Goal: Transaction & Acquisition: Book appointment/travel/reservation

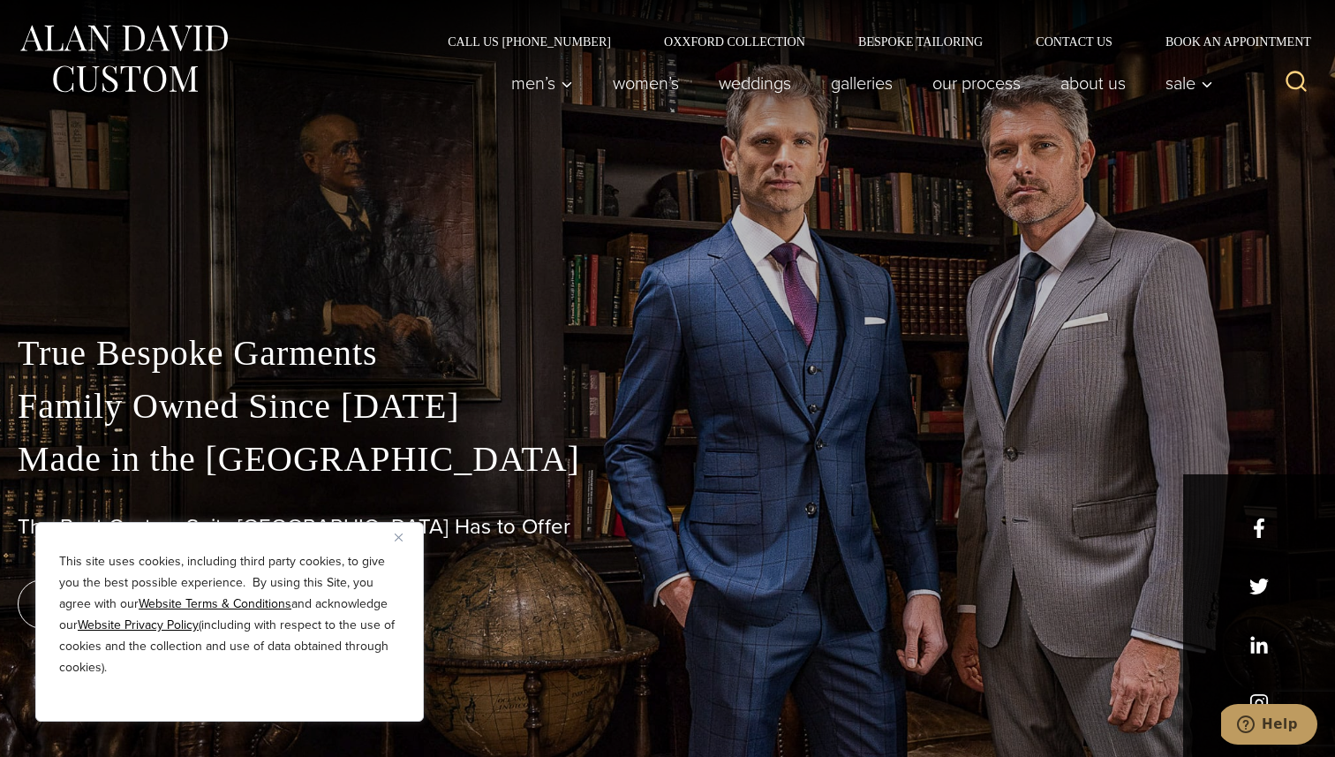
click at [400, 531] on button "Close" at bounding box center [405, 536] width 21 height 21
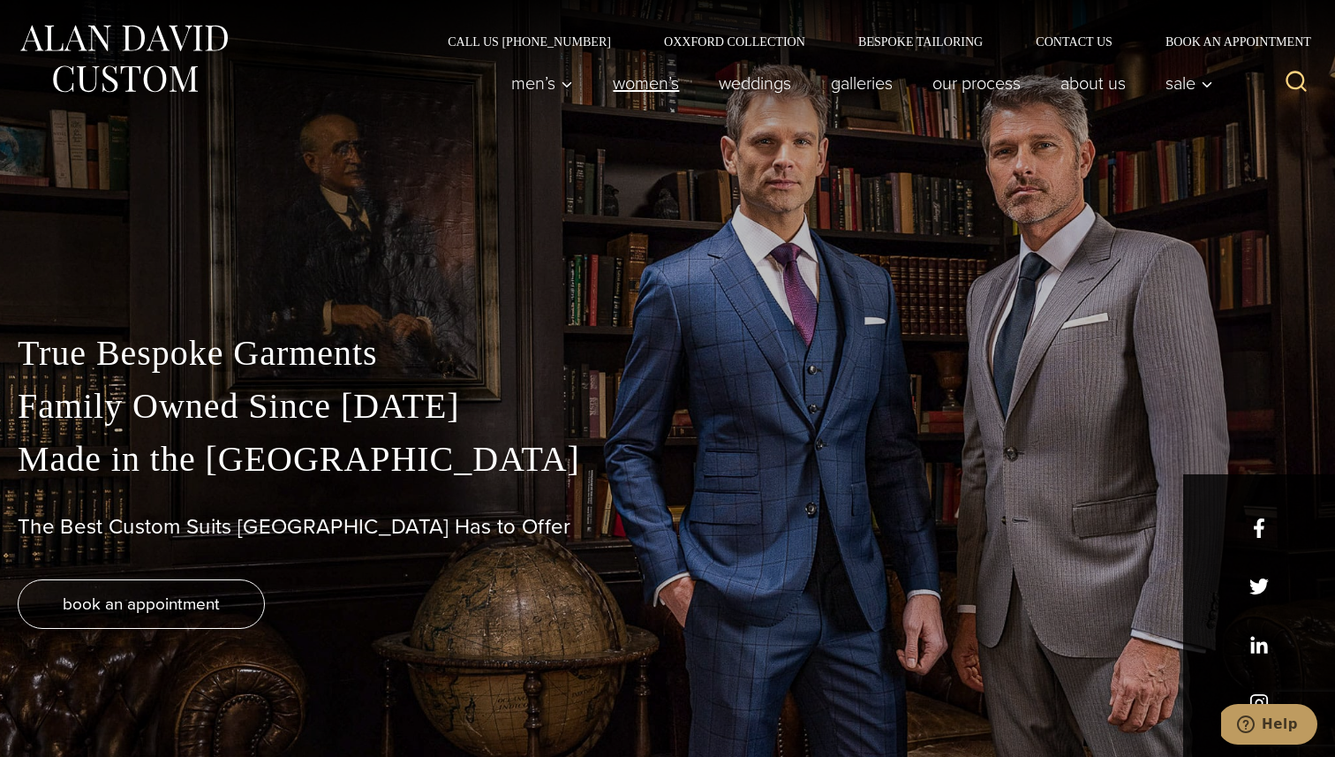
click at [653, 88] on link "Women’s" at bounding box center [646, 82] width 106 height 35
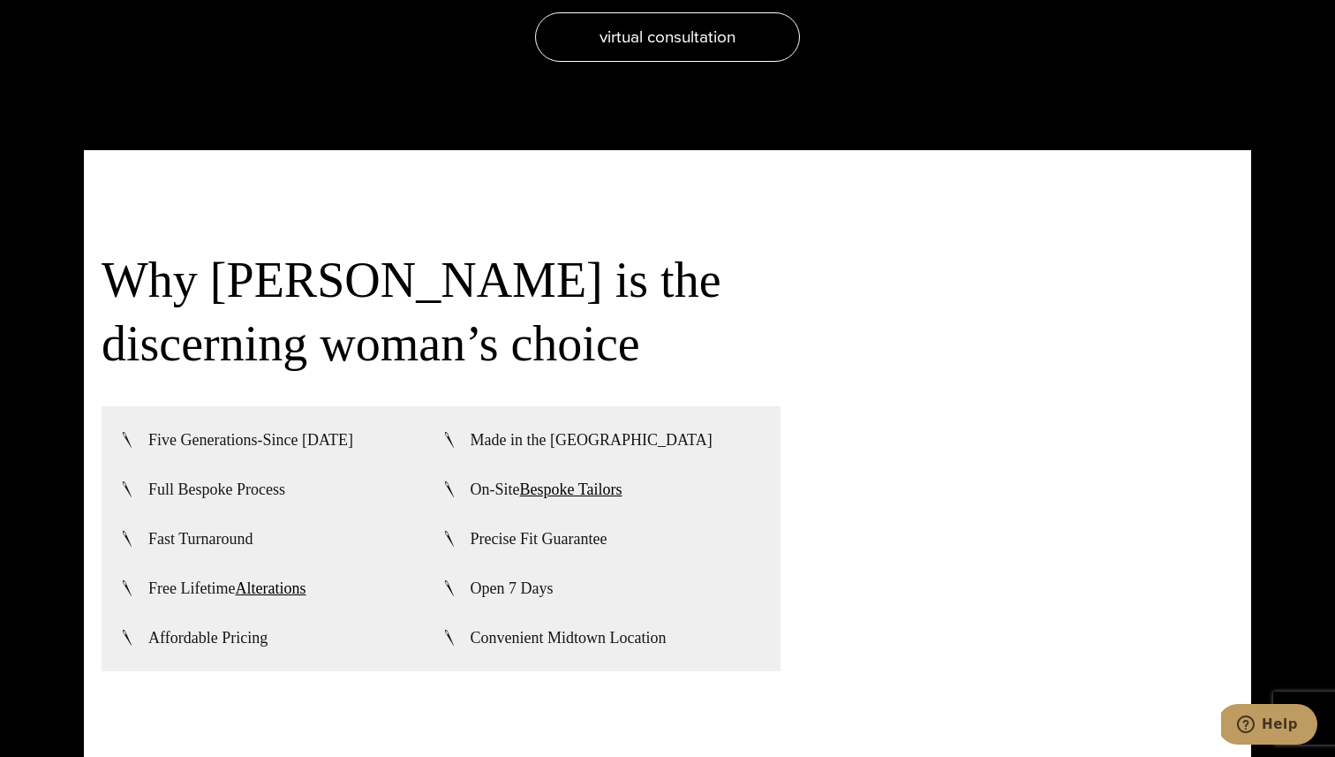
scroll to position [4211, 0]
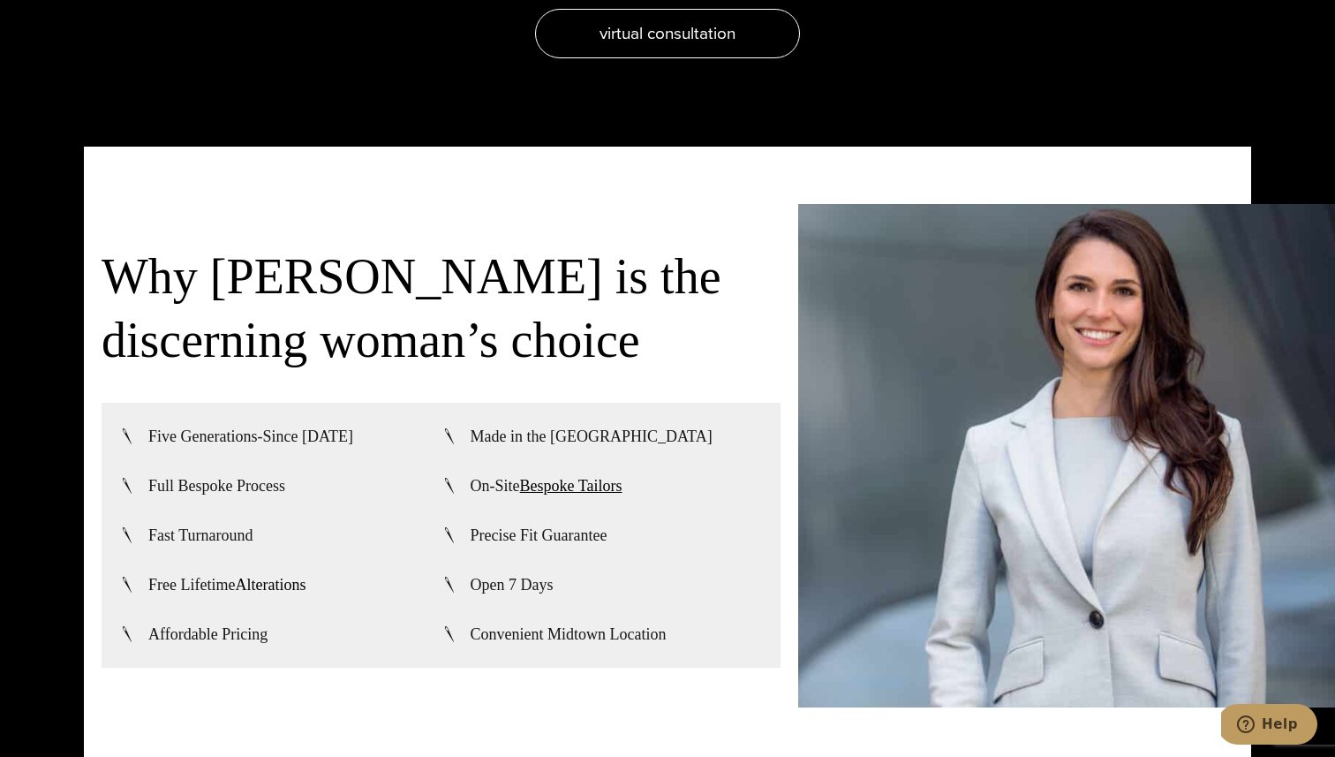
click at [279, 576] on link "Alterations" at bounding box center [270, 585] width 71 height 18
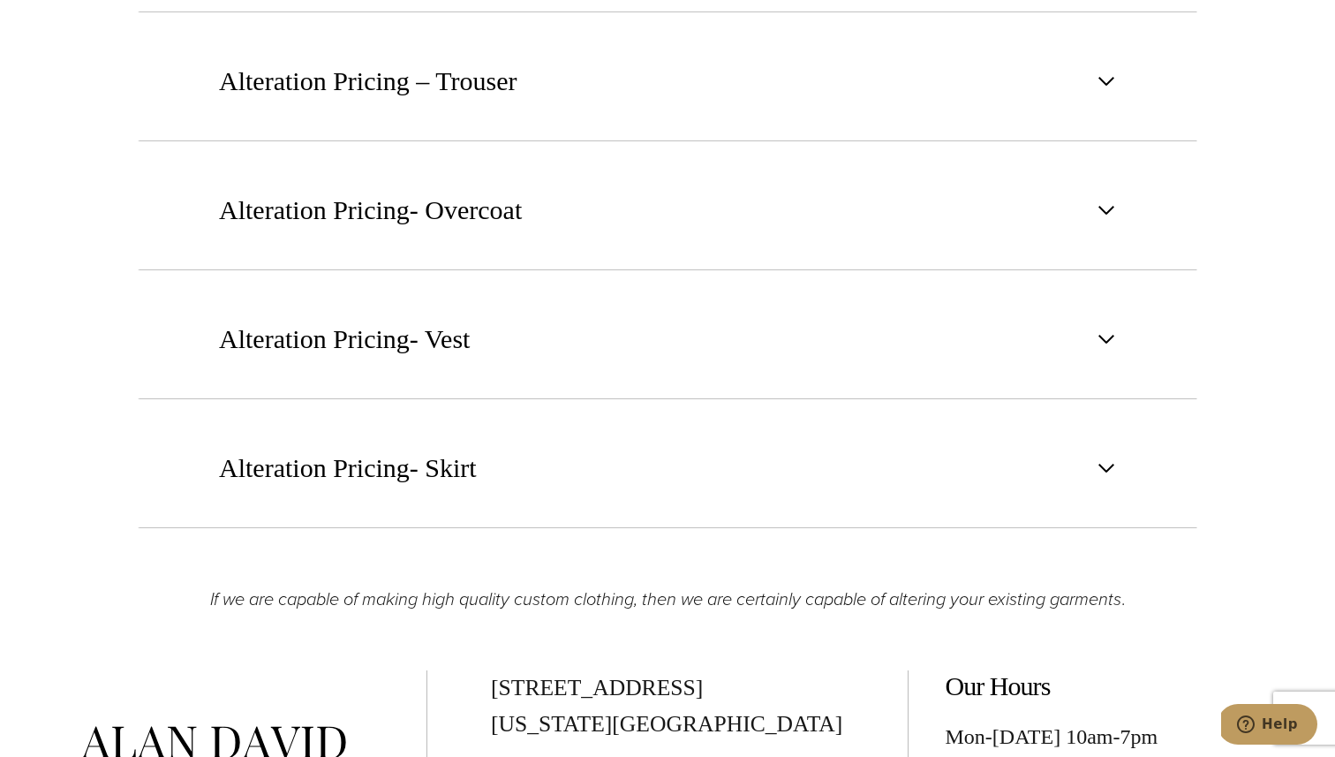
scroll to position [2815, 0]
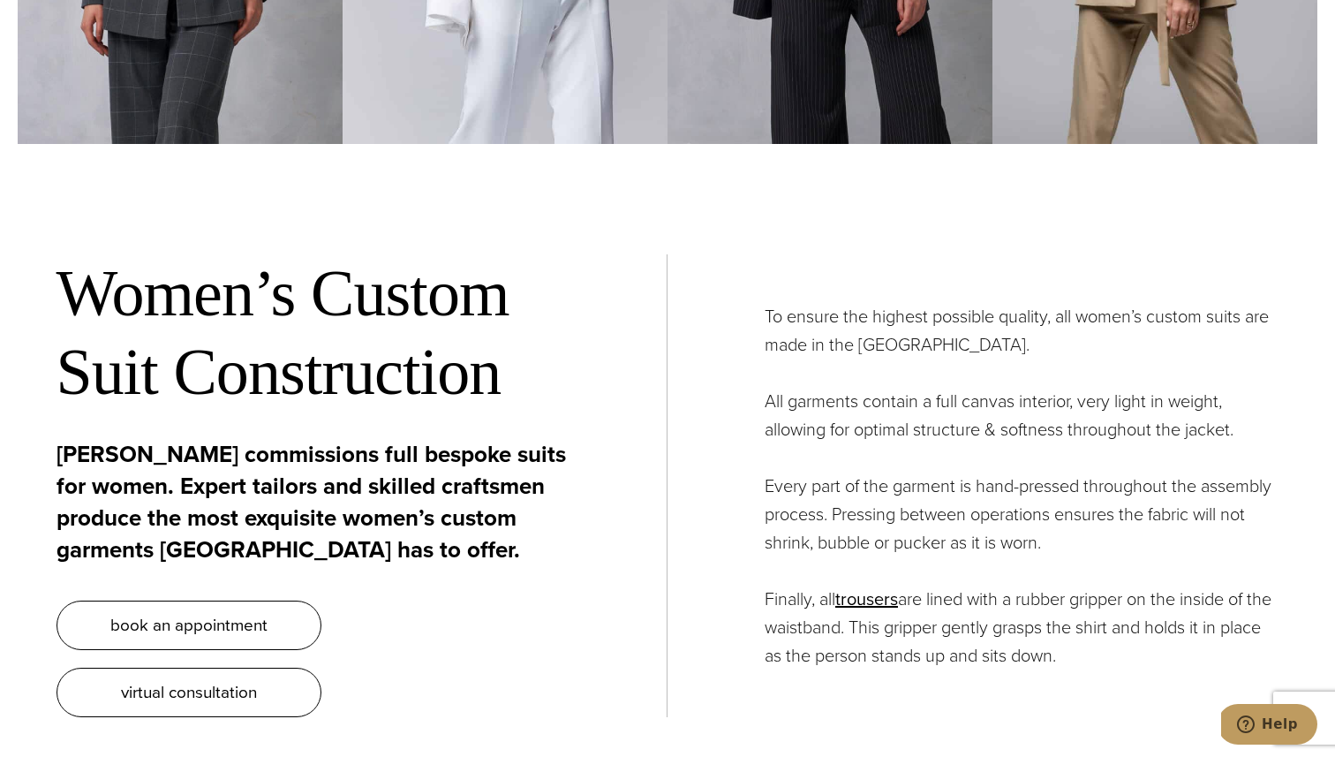
scroll to position [6394, 0]
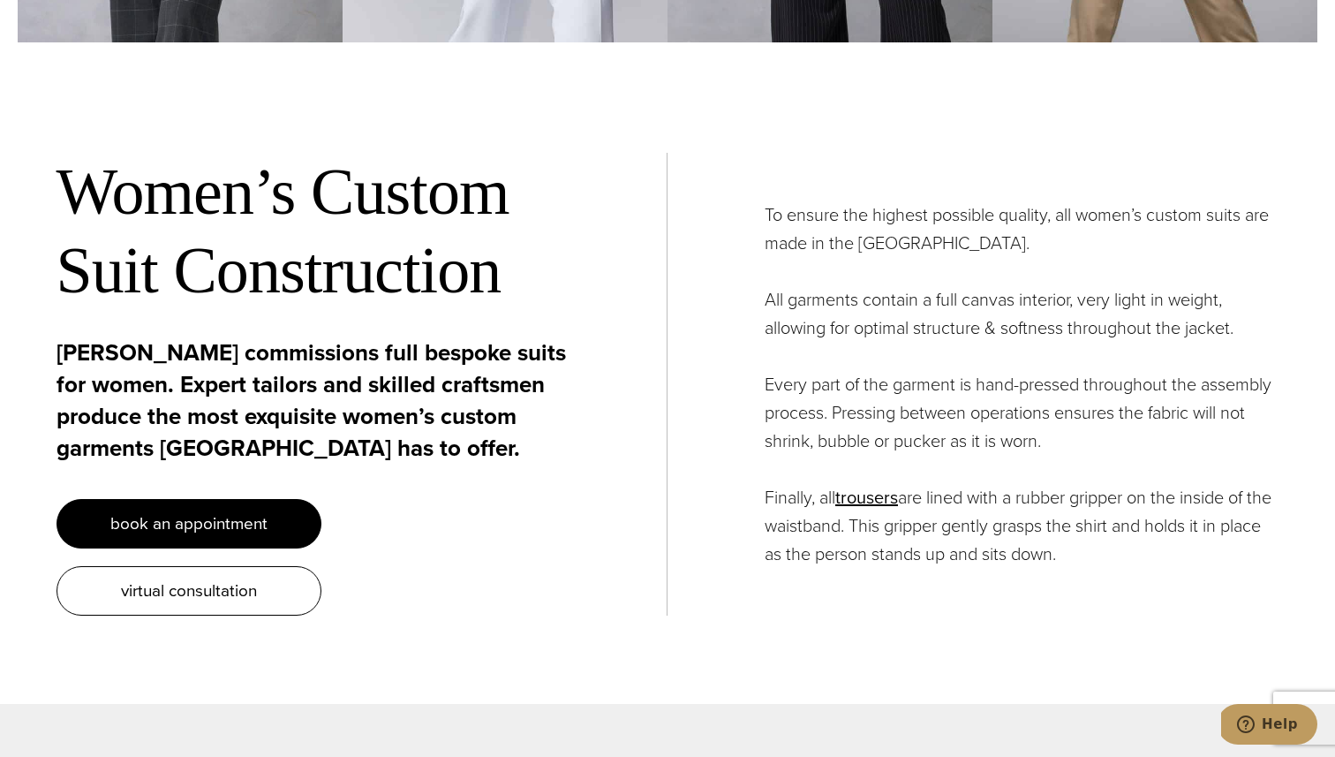
click at [275, 499] on link "book an appointment" at bounding box center [188, 523] width 265 height 49
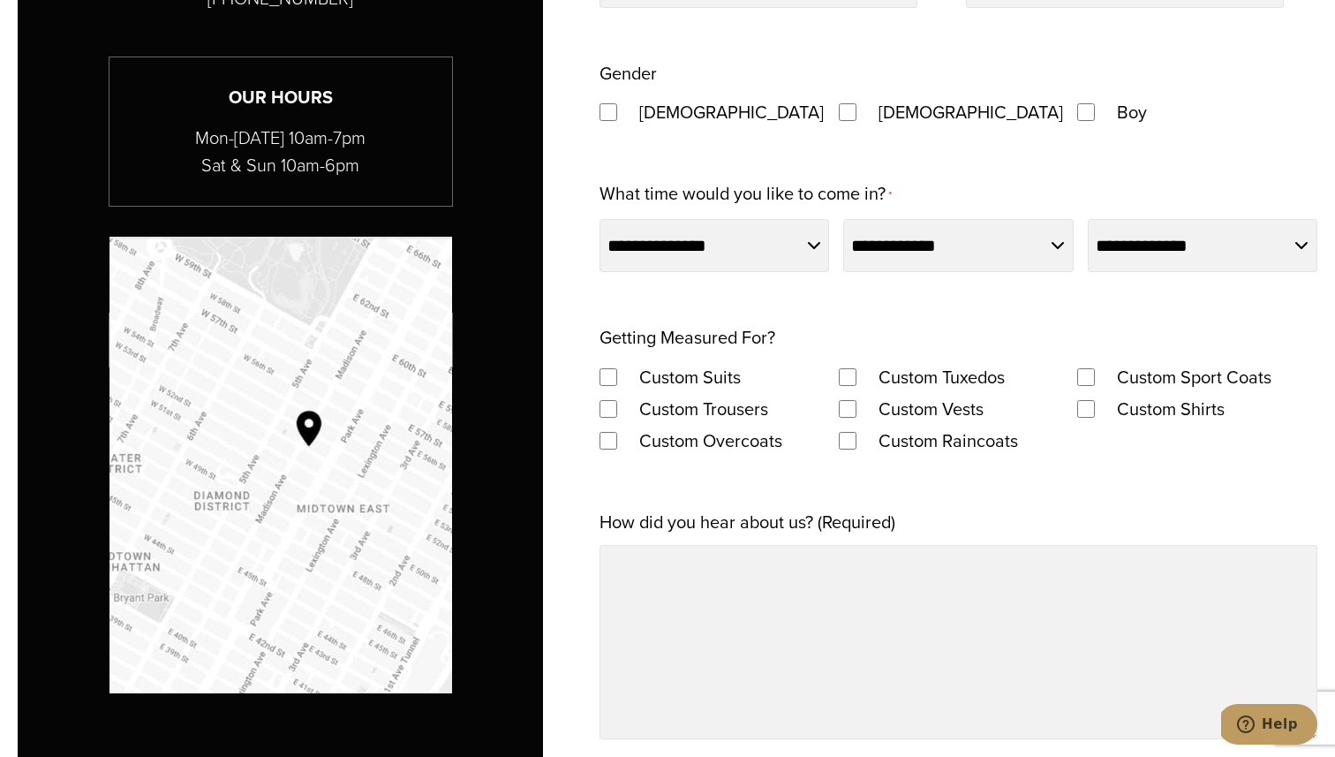
scroll to position [1276, 0]
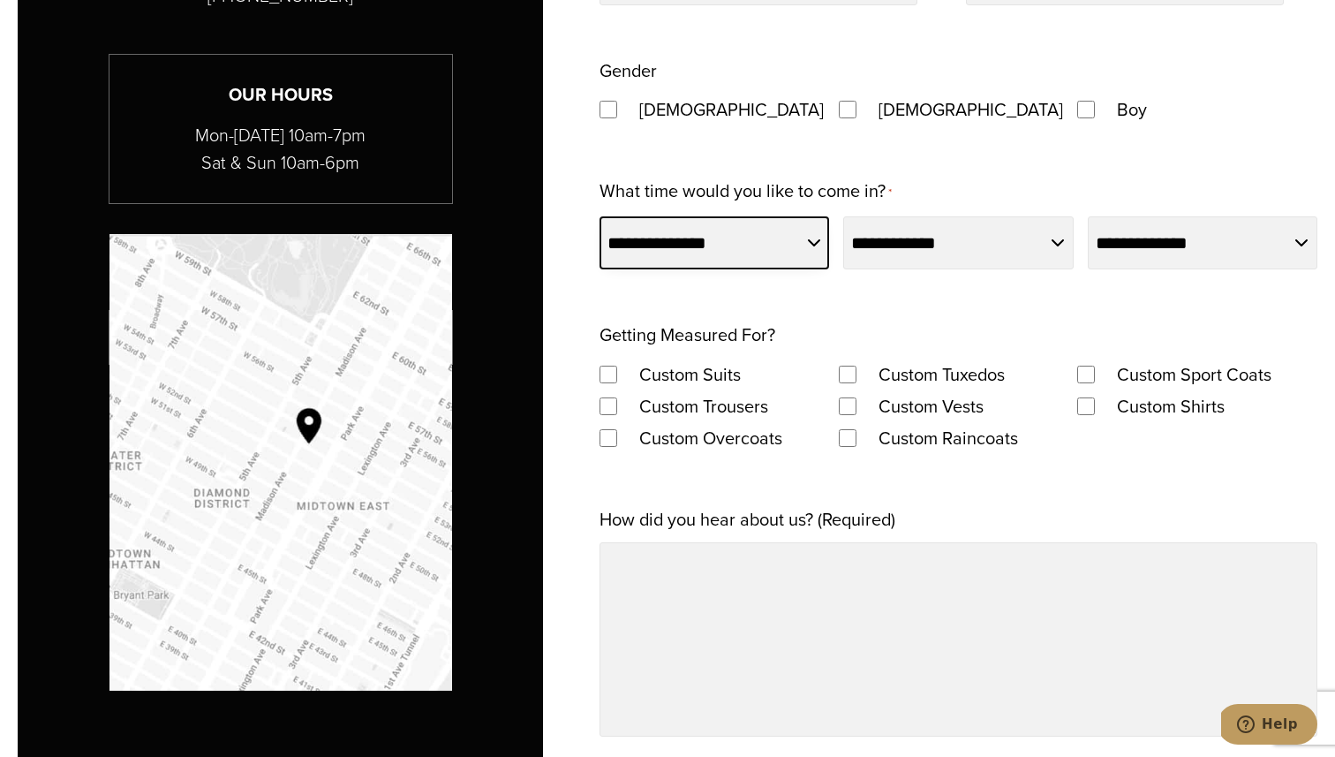
click at [785, 228] on select "**********" at bounding box center [714, 242] width 230 height 53
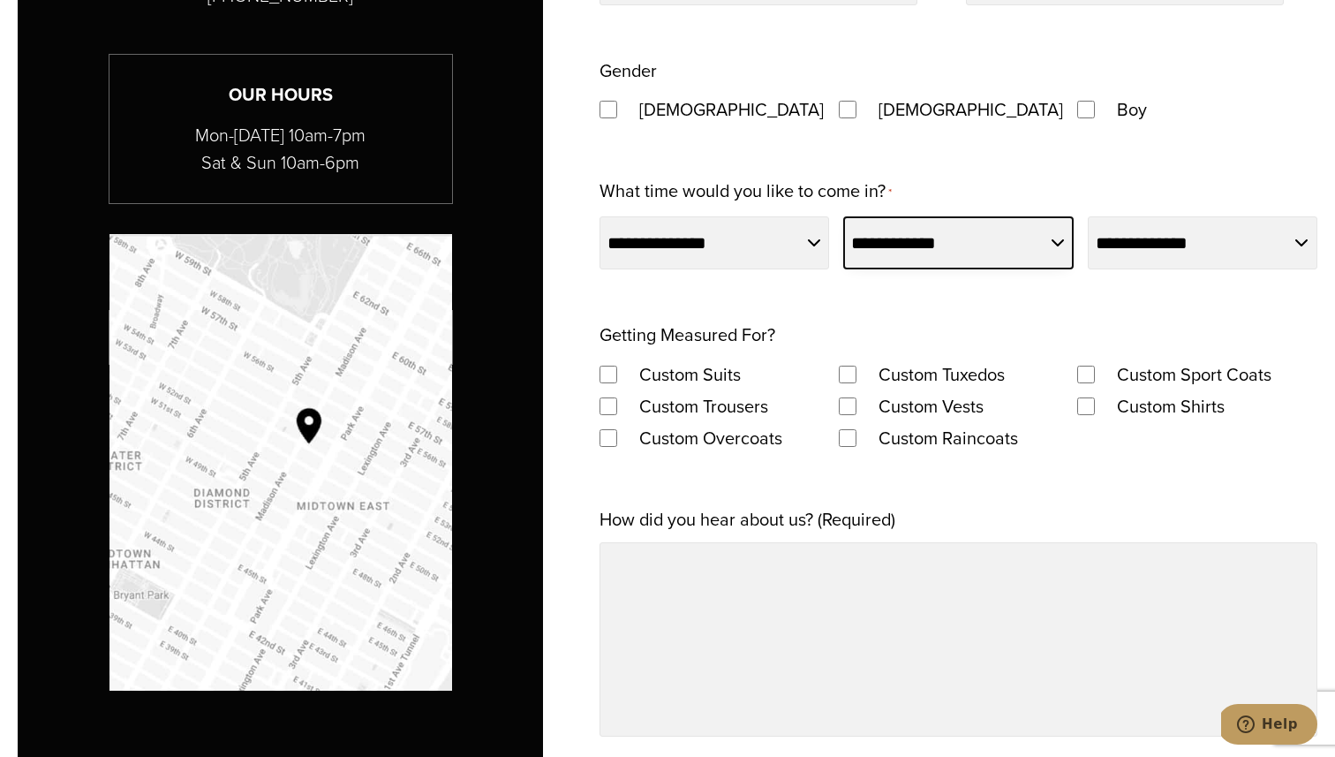
click at [921, 243] on select "**********" at bounding box center [958, 242] width 230 height 53
click at [706, 369] on label "Custom Suits" at bounding box center [689, 374] width 137 height 32
click at [722, 400] on label "Custom Trousers" at bounding box center [703, 406] width 164 height 32
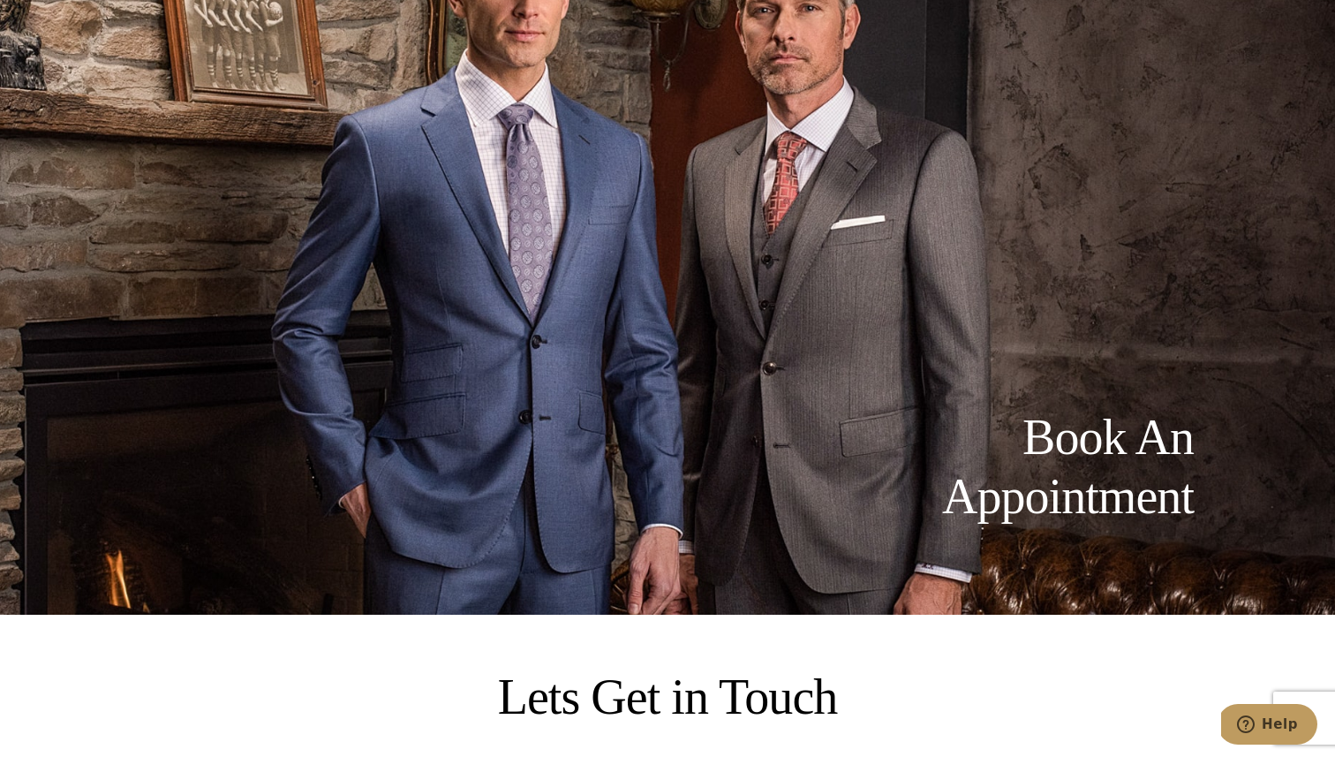
scroll to position [0, 0]
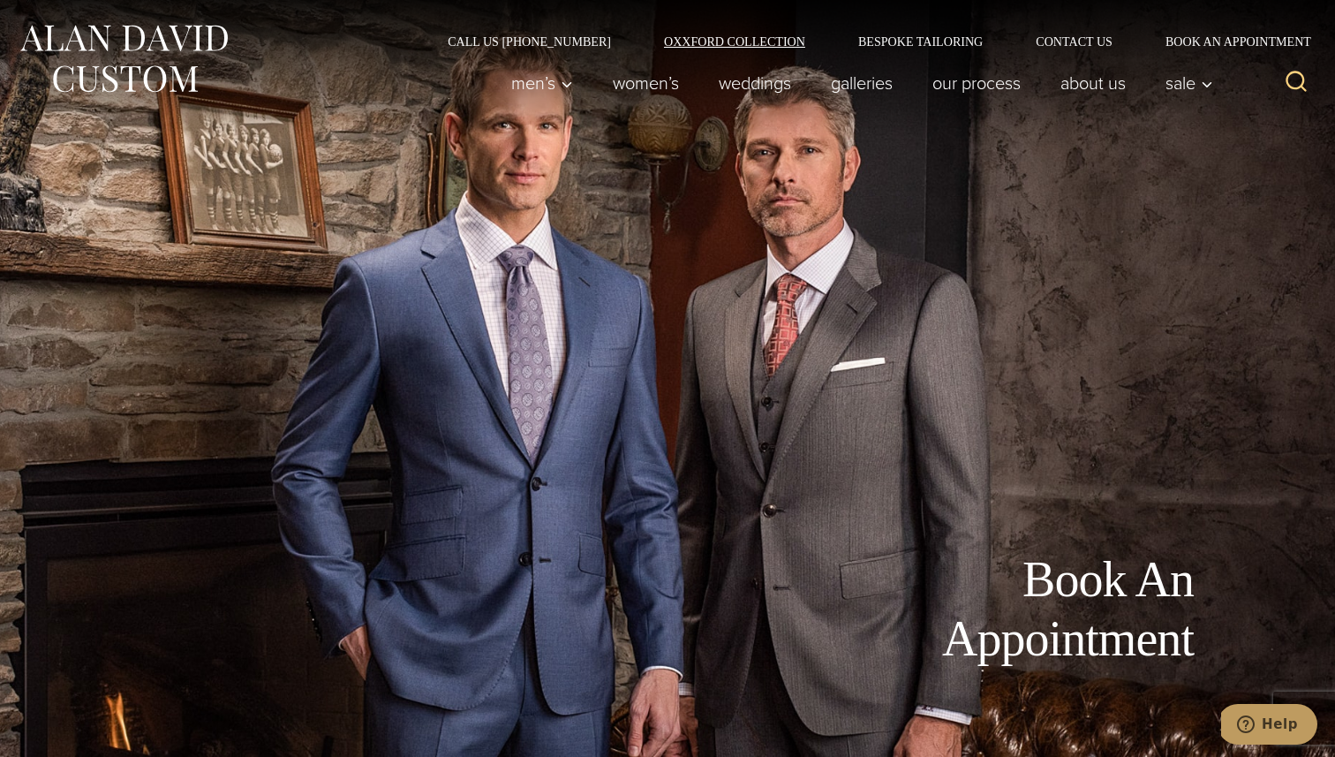
click at [783, 37] on link "Oxxford Collection" at bounding box center [734, 41] width 194 height 12
